Goal: Check status: Check status

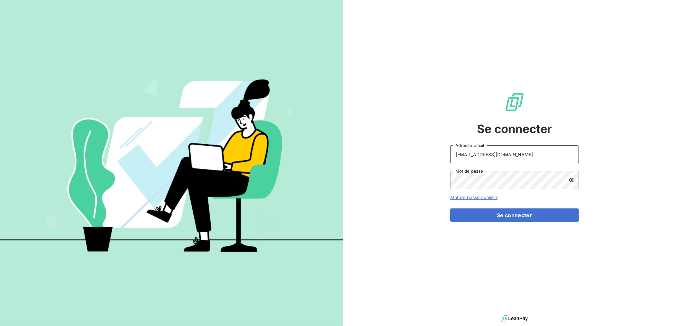
click at [505, 152] on input "[EMAIL_ADDRESS][DOMAIN_NAME]" at bounding box center [514, 154] width 129 height 18
type input "[EMAIL_ADDRESS][DOMAIN_NAME]"
click at [503, 214] on button "Se connecter" at bounding box center [514, 215] width 129 height 14
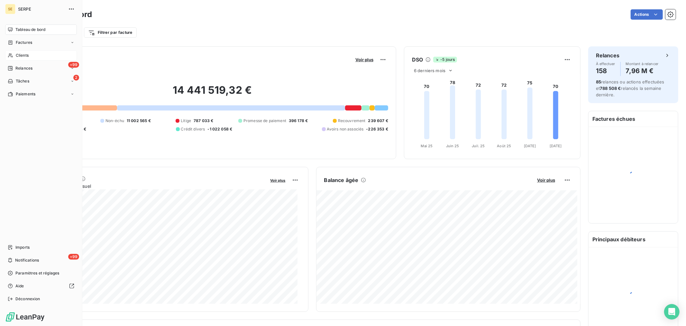
click at [27, 56] on span "Clients" at bounding box center [22, 55] width 13 height 6
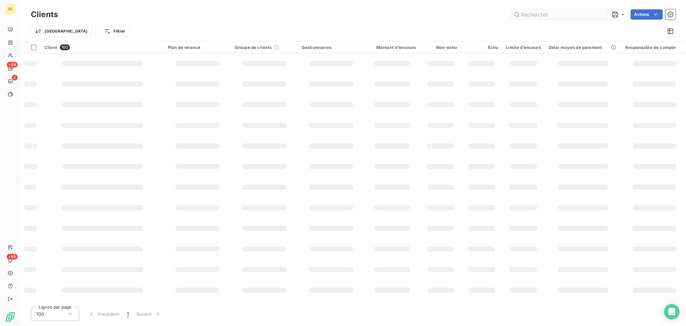
click at [535, 14] on input "text" at bounding box center [559, 14] width 97 height 10
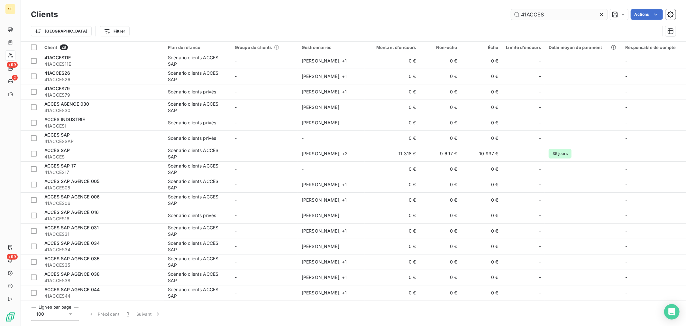
type input "41ACCES"
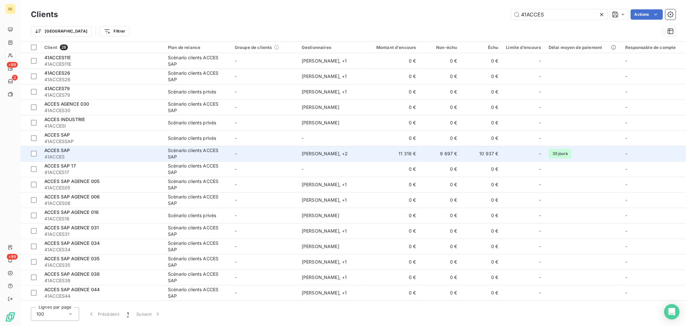
click at [82, 151] on div "ACCES SAP" at bounding box center [102, 150] width 116 height 6
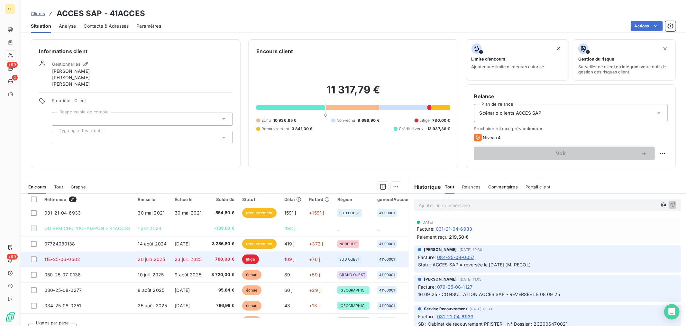
click at [164, 260] on span "20 juin 2025" at bounding box center [151, 258] width 27 height 5
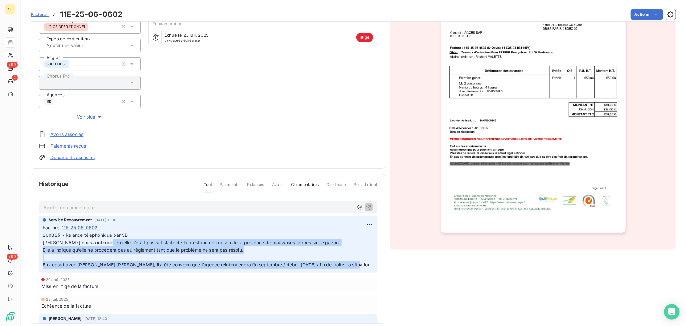
drag, startPoint x: 111, startPoint y: 242, endPoint x: 356, endPoint y: 265, distance: 245.9
click at [356, 265] on p "200825 > Relance téléphonique par SB [PERSON_NAME] nous a informés qu’elle n’ét…" at bounding box center [208, 249] width 331 height 37
copy p "qu’elle n’était pas satisfaite de la prestation en raison de la présence de mau…"
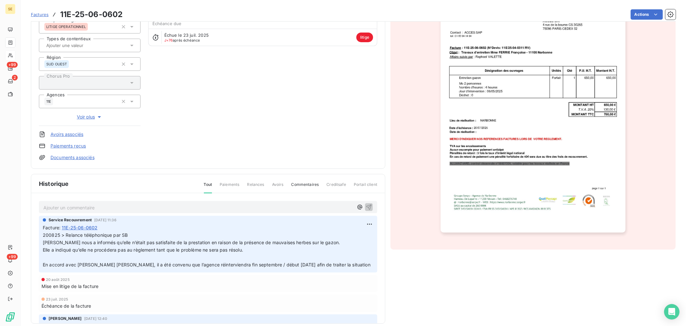
click at [25, 172] on section "Factures 11E-25-06-0602 Actions ACCES SAP 41ACCES Montant initial 780,00 € Émis…" at bounding box center [354, 163] width 666 height 326
